Goal: Transaction & Acquisition: Purchase product/service

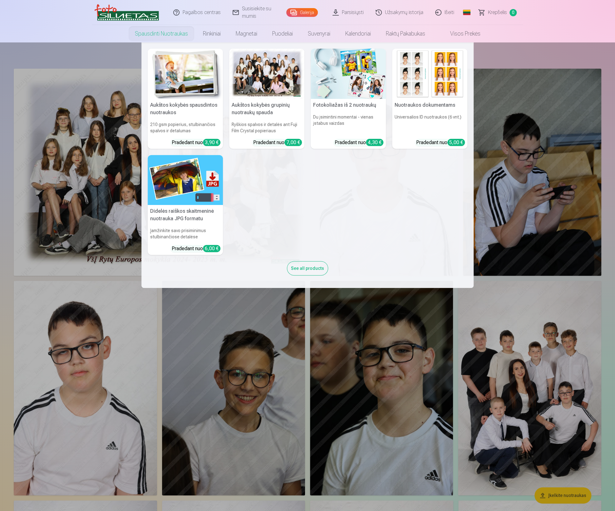
click at [53, 124] on nav "Aukštos kokybės spausdintos nuotraukos 210 gsm popierius, stulbinančios spalvos…" at bounding box center [307, 164] width 615 height 245
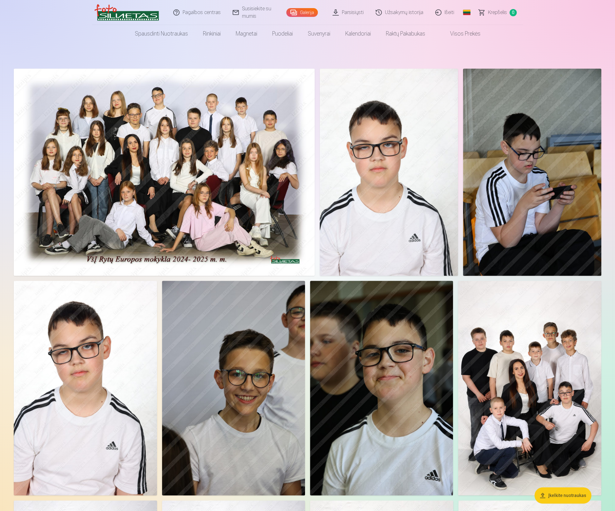
click at [345, 155] on img at bounding box center [388, 172] width 138 height 207
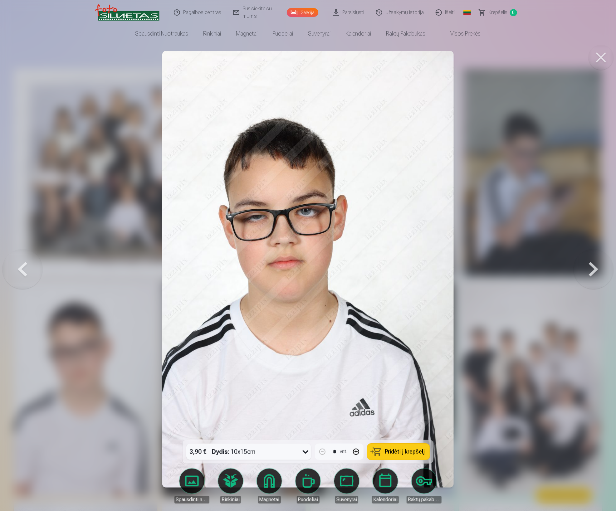
click at [197, 477] on link "Spausdinti nuotraukas" at bounding box center [191, 486] width 35 height 35
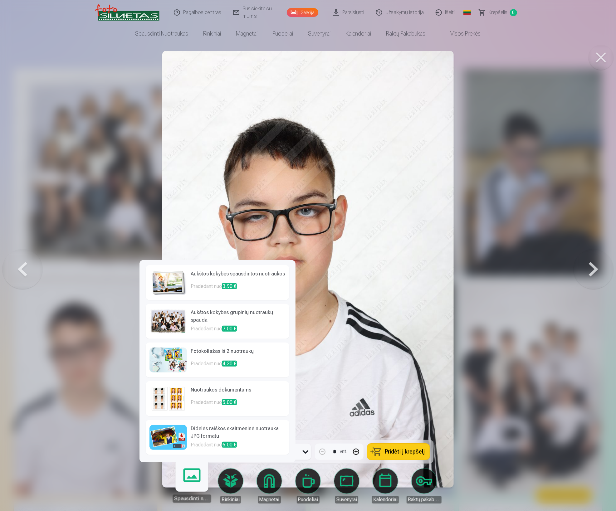
click at [238, 286] on p "Pradedant nuo 3,90 €" at bounding box center [238, 289] width 95 height 12
